Goal: Task Accomplishment & Management: Complete application form

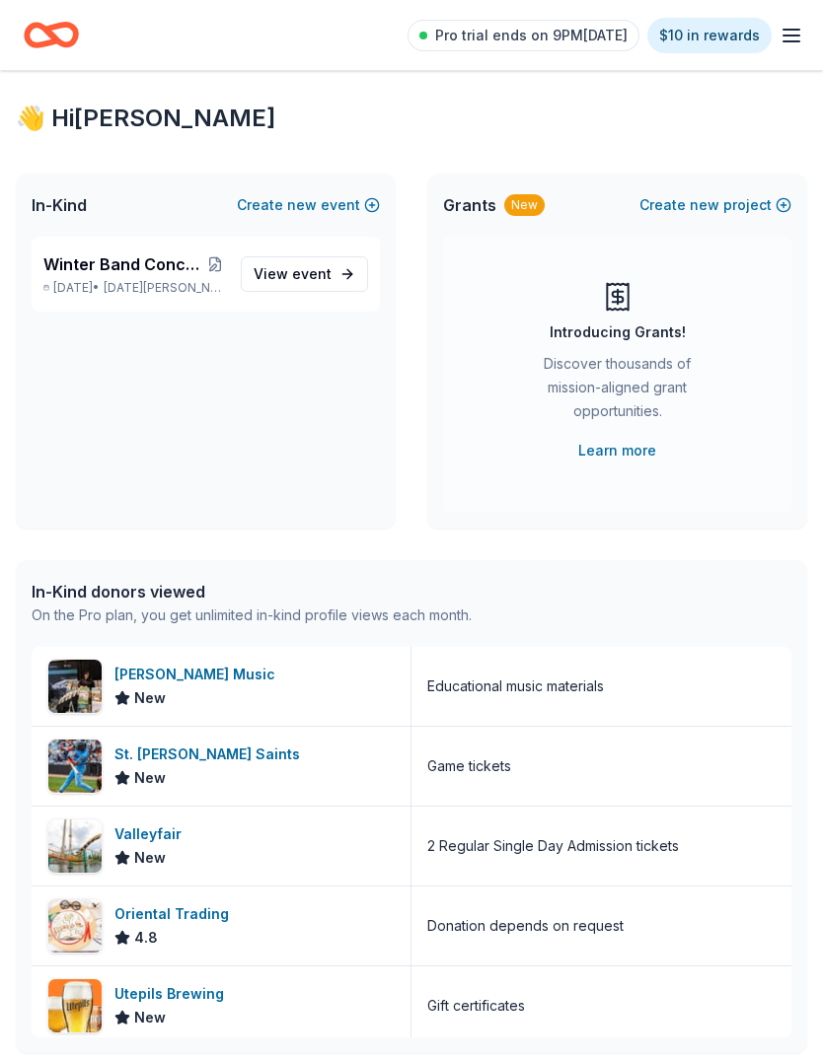
click at [93, 278] on div "Winter Band Concert and Online Auction [DATE] • [DATE][PERSON_NAME], [GEOGRAPHI…" at bounding box center [134, 274] width 182 height 43
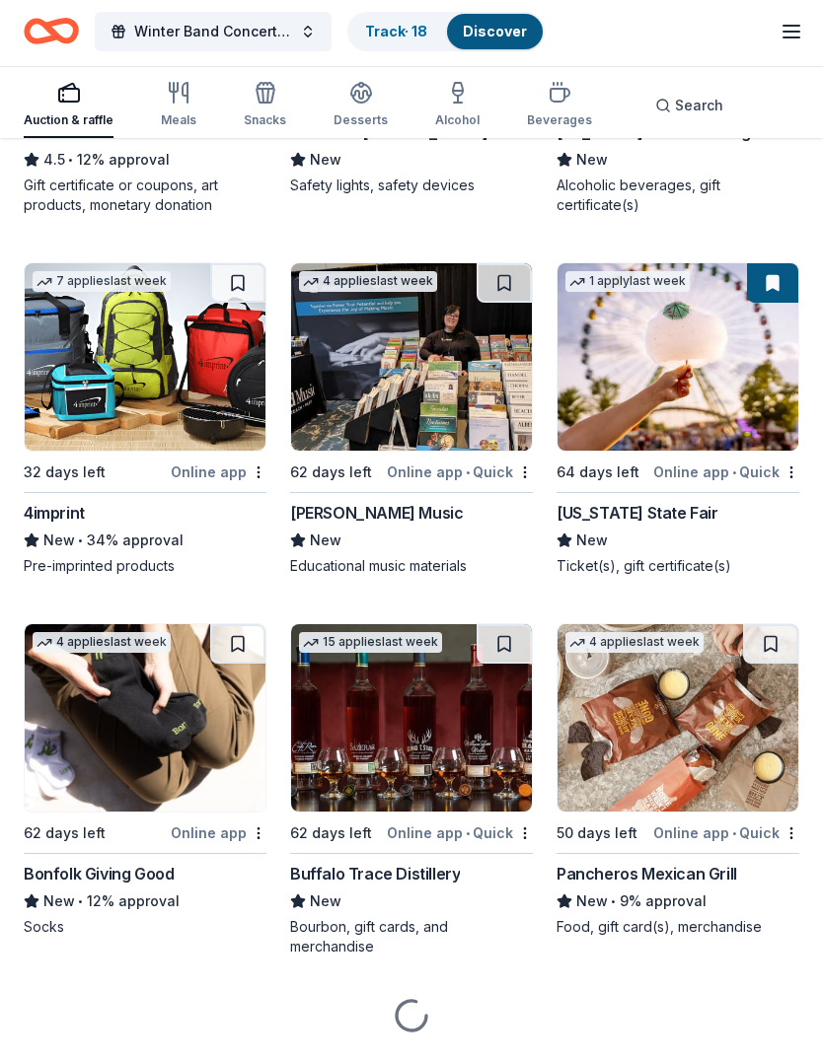
scroll to position [6886, 0]
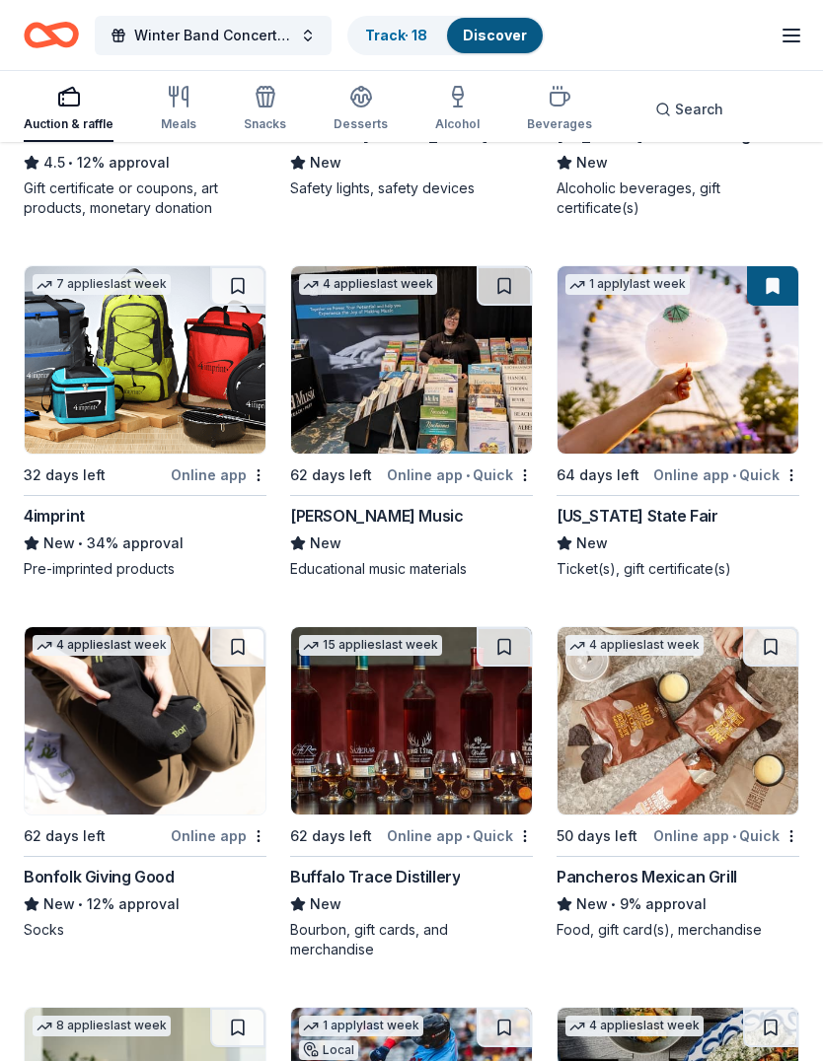
click at [139, 410] on img at bounding box center [145, 359] width 241 height 187
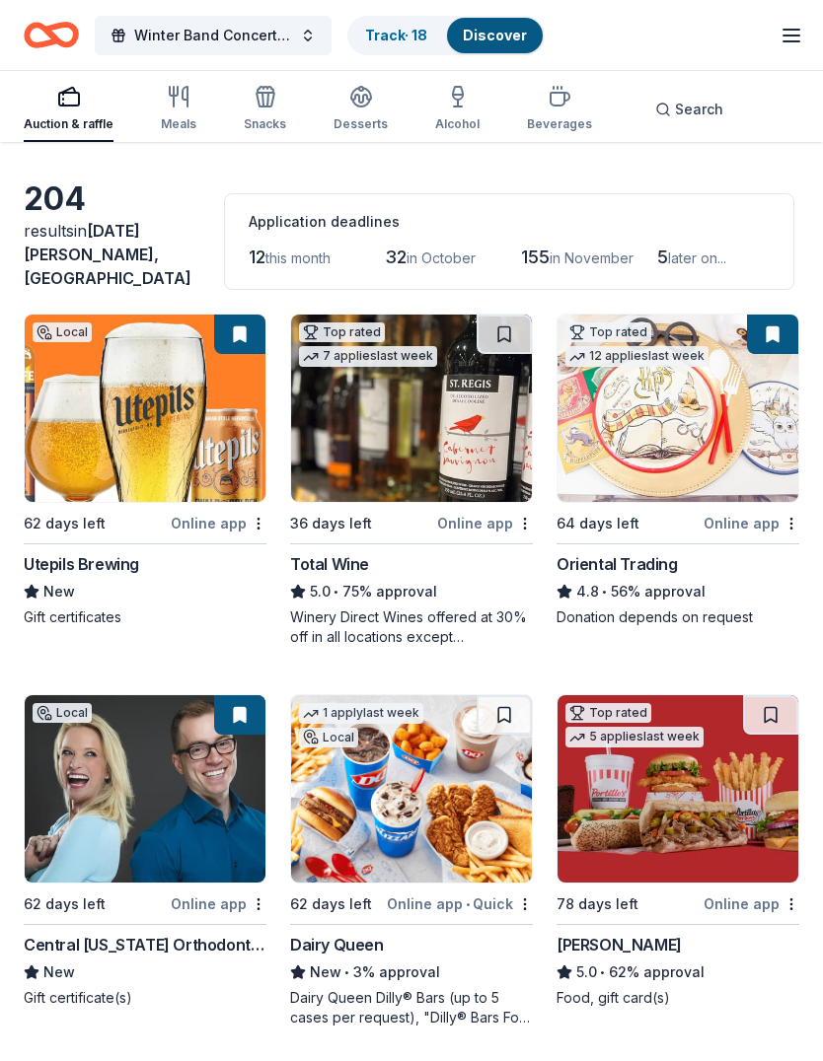
scroll to position [0, 0]
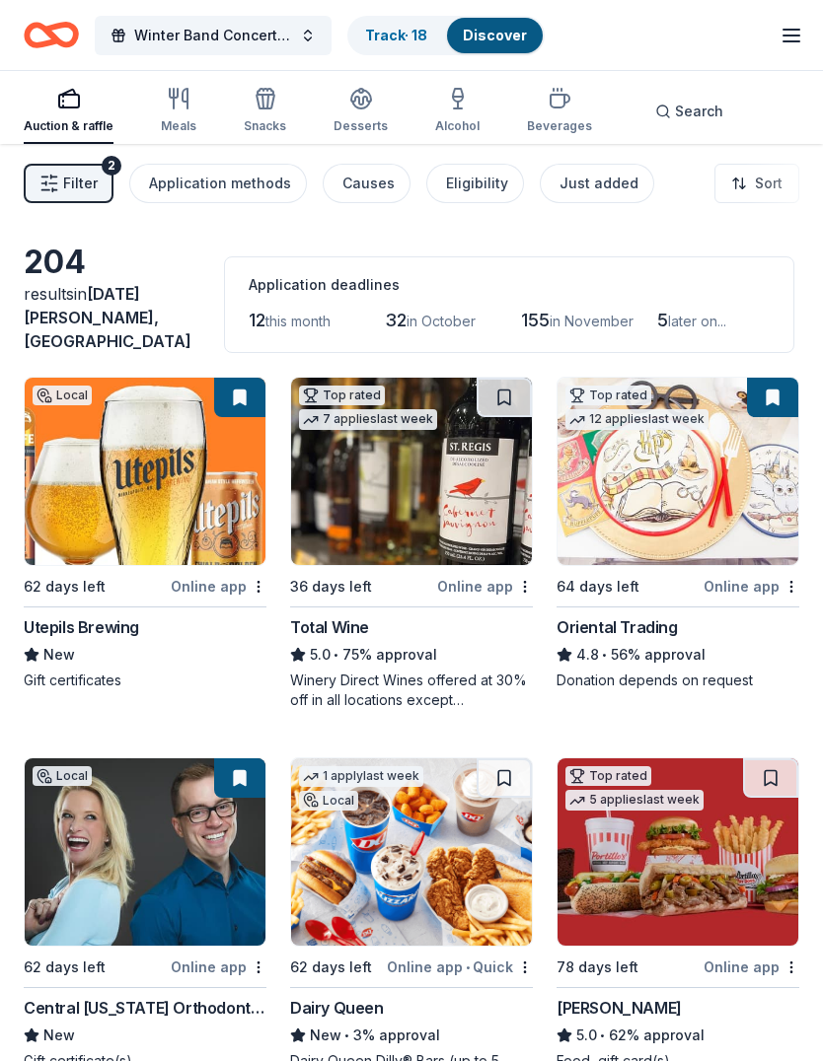
click at [237, 177] on div "Application methods" at bounding box center [220, 184] width 142 height 24
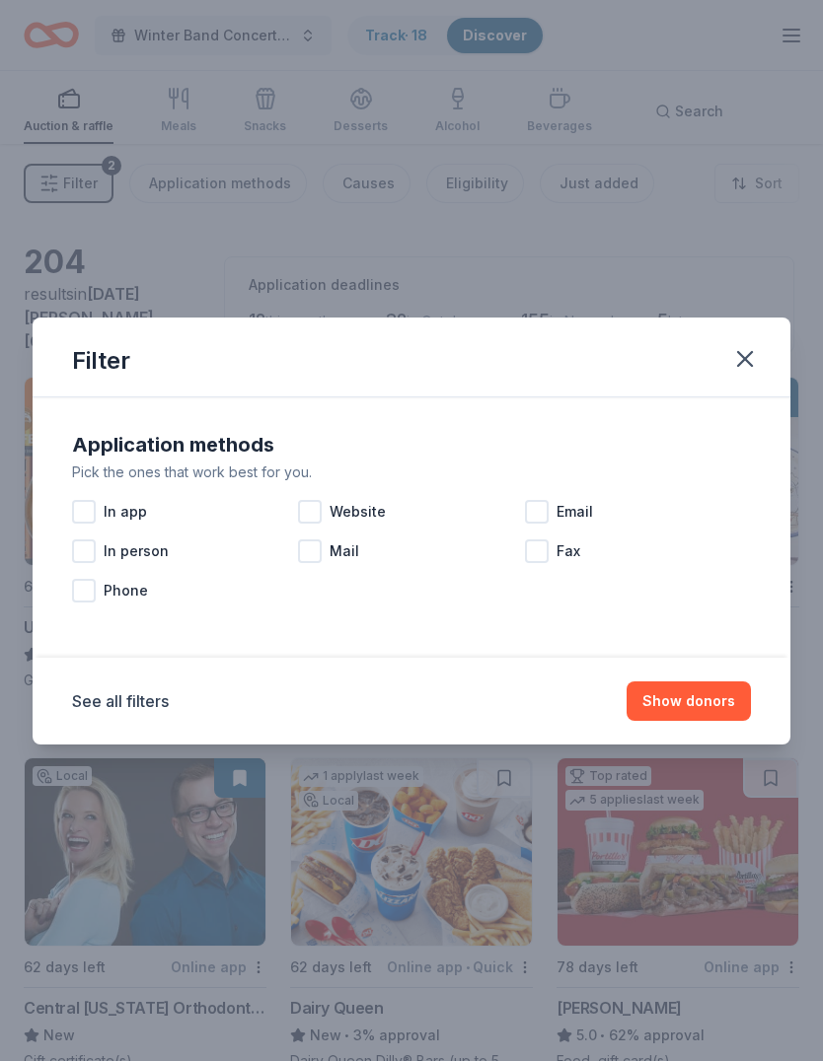
click at [744, 351] on icon "button" at bounding box center [745, 359] width 28 height 28
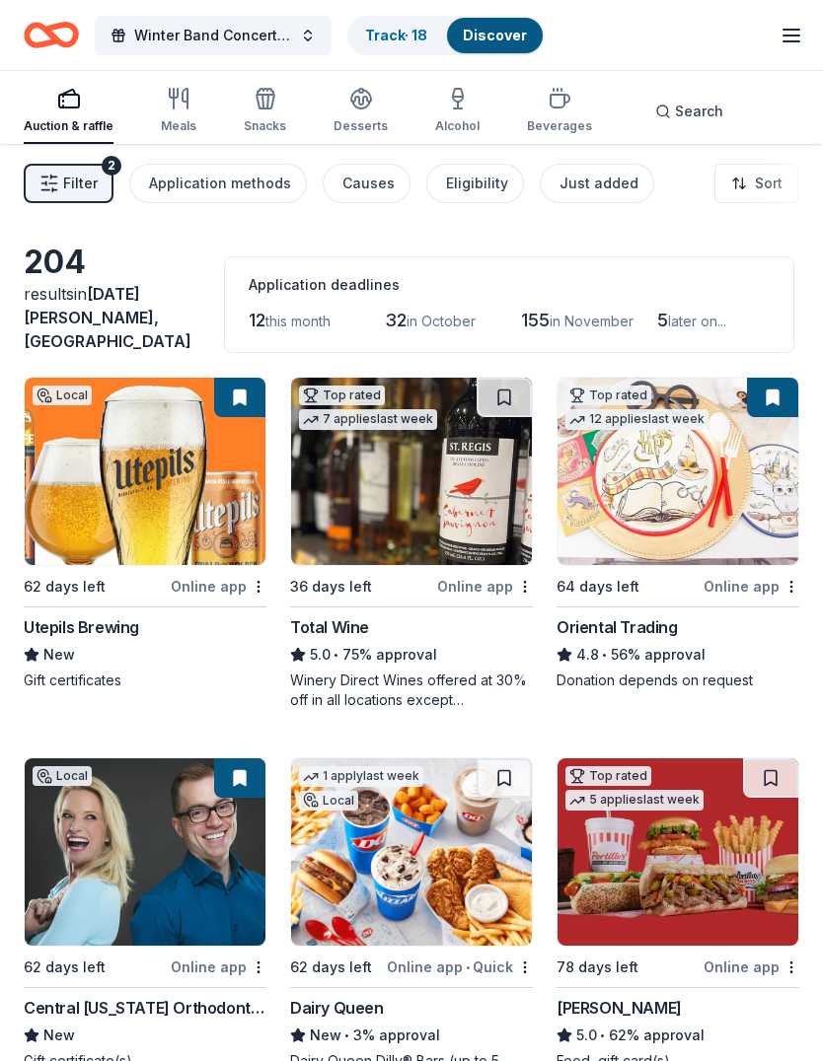
click at [682, 97] on button "Search" at bounding box center [689, 111] width 100 height 39
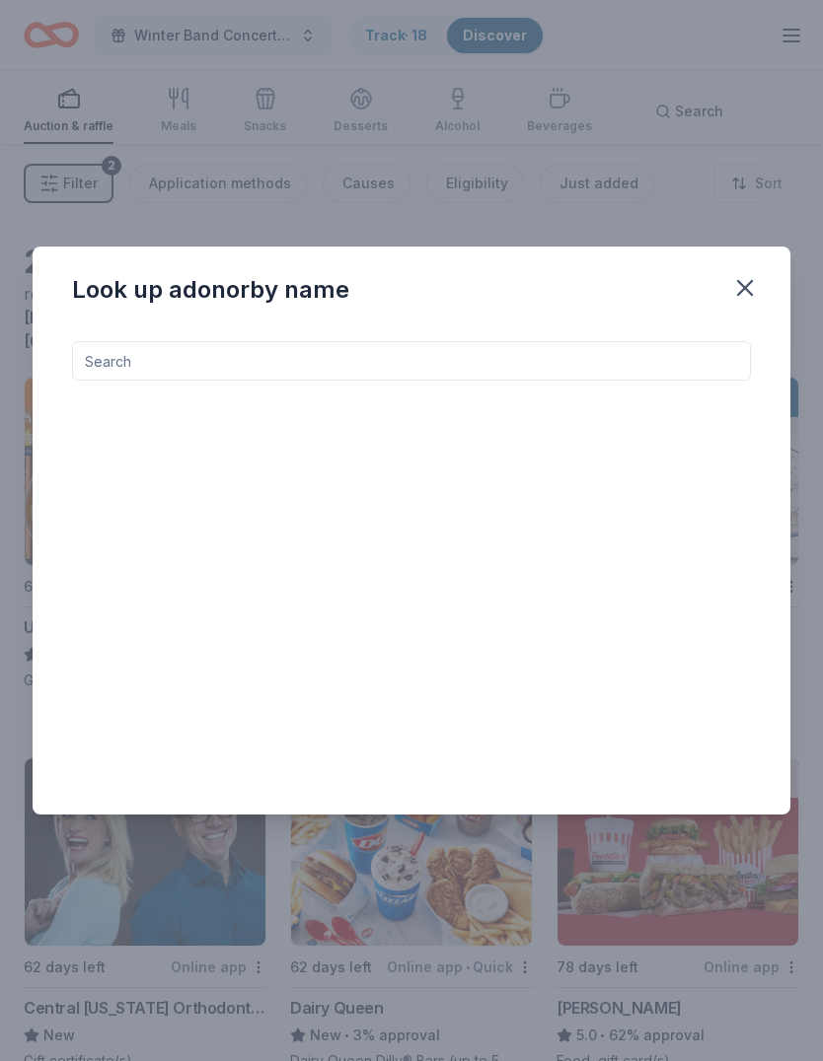
click at [409, 353] on input at bounding box center [411, 360] width 679 height 39
click at [746, 282] on icon "button" at bounding box center [745, 288] width 28 height 28
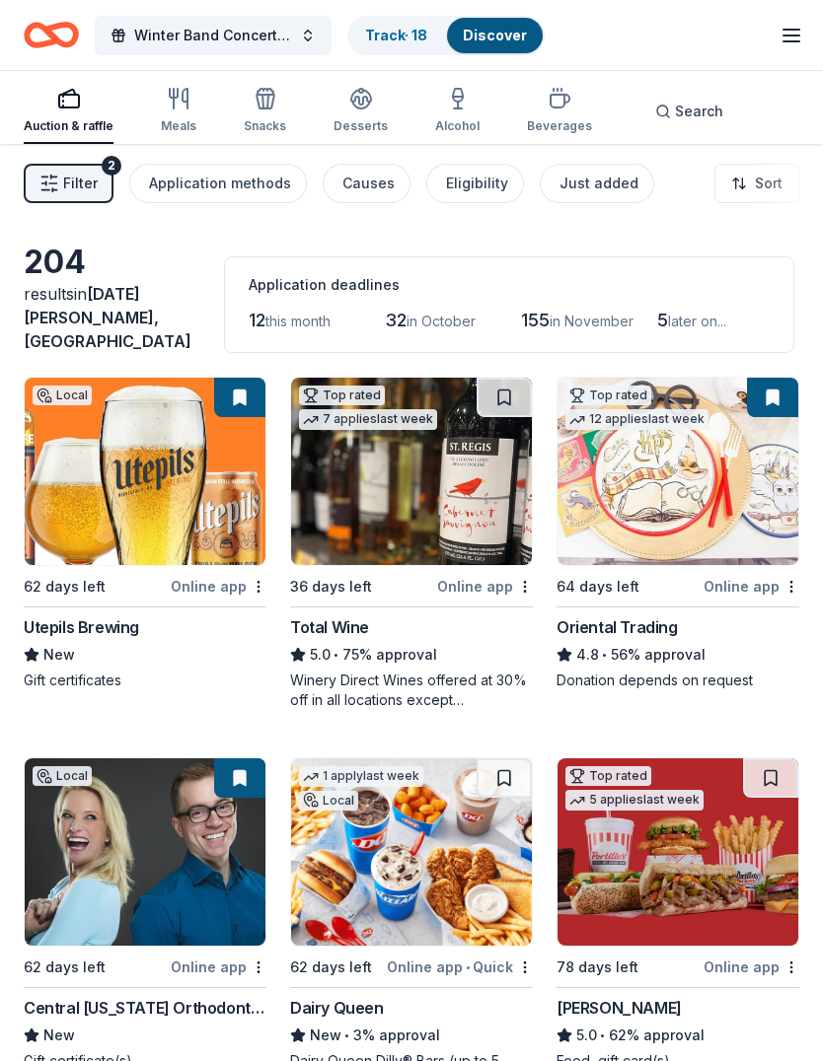
click at [82, 320] on span "in [GEOGRAPHIC_DATA][PERSON_NAME], [GEOGRAPHIC_DATA]" at bounding box center [108, 317] width 168 height 67
click at [792, 43] on icon "button" at bounding box center [791, 36] width 24 height 24
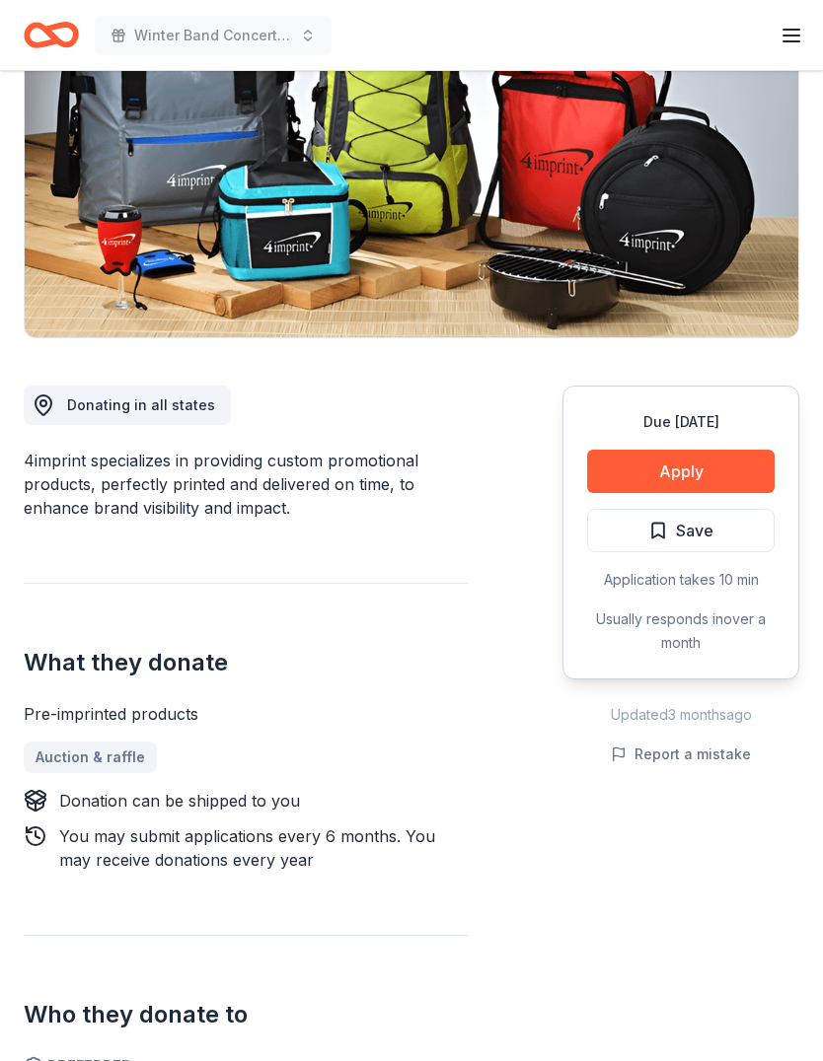
scroll to position [275, 0]
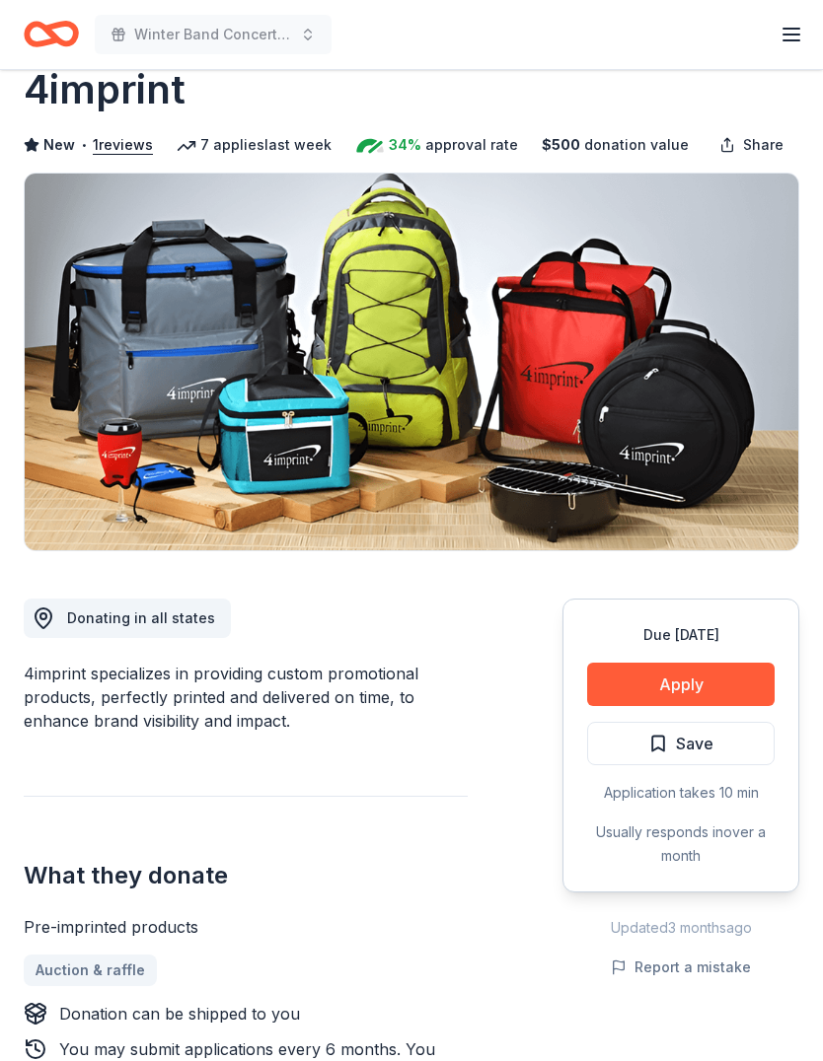
click at [694, 674] on button "Apply" at bounding box center [680, 685] width 187 height 43
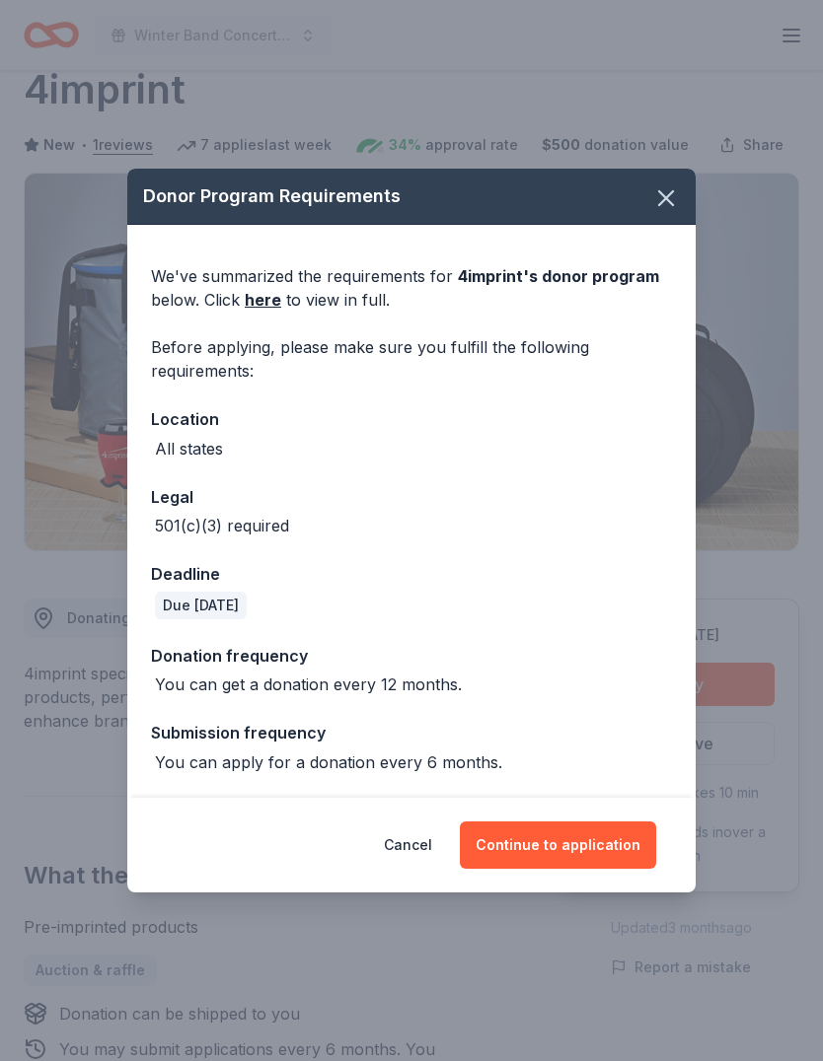
click at [565, 834] on button "Continue to application" at bounding box center [558, 845] width 196 height 47
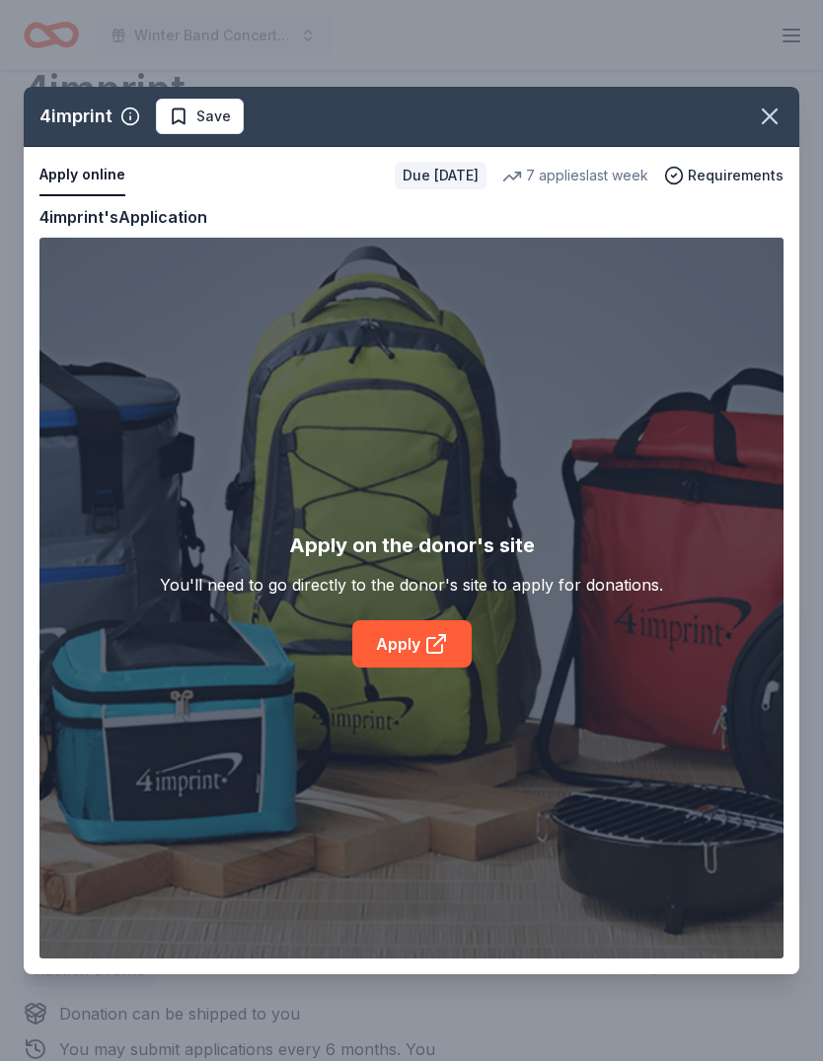
click at [413, 642] on link "Apply" at bounding box center [411, 643] width 119 height 47
click at [795, 108] on div "4imprint Save" at bounding box center [411, 117] width 775 height 60
click at [794, 107] on div "4imprint Save" at bounding box center [411, 117] width 775 height 60
click at [779, 113] on icon "button" at bounding box center [770, 117] width 28 height 28
